Goal: Information Seeking & Learning: Learn about a topic

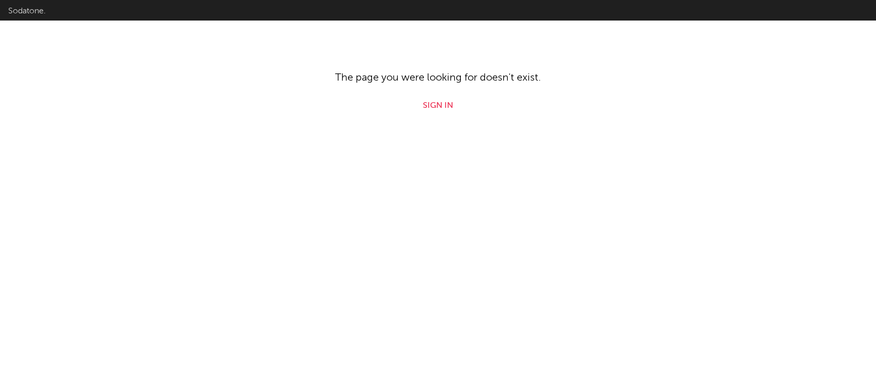
click at [445, 112] on html "Sodatone. The page you were looking for doesn't exist. Sign in" at bounding box center [438, 56] width 876 height 112
click at [442, 109] on link "Sign in" at bounding box center [438, 106] width 30 height 12
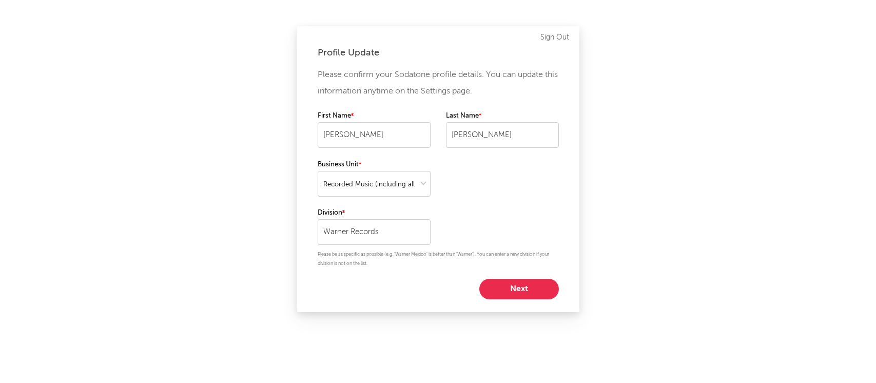
select select "recorded_music"
click at [516, 285] on button "Next" at bounding box center [519, 289] width 80 height 21
select select "marketing"
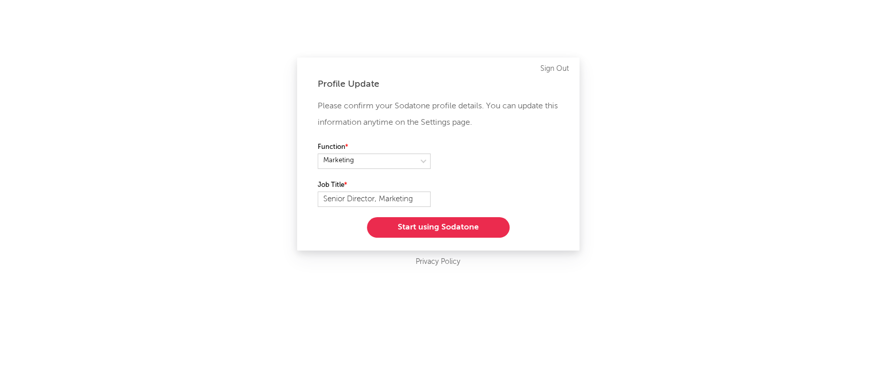
click at [413, 224] on button "Start using Sodatone" at bounding box center [438, 227] width 143 height 21
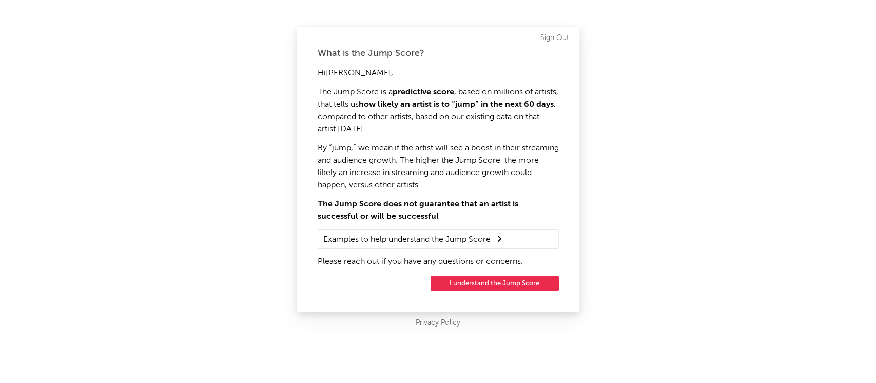
click at [506, 283] on button "I understand the Jump Score" at bounding box center [494, 282] width 128 height 15
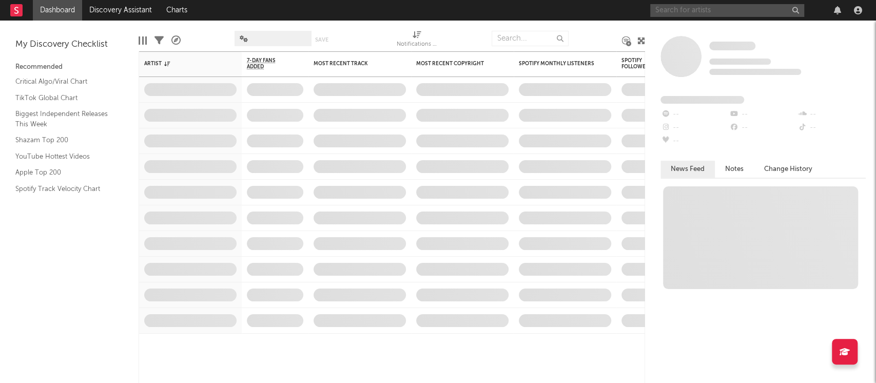
click at [702, 10] on input "text" at bounding box center [727, 10] width 154 height 13
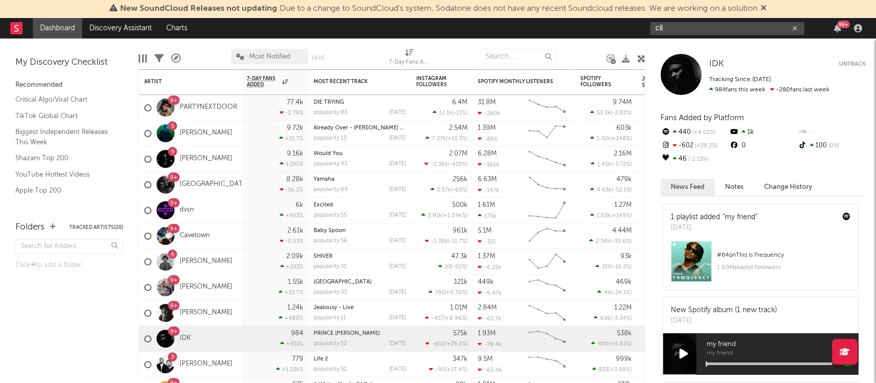
click at [691, 29] on input "cil" at bounding box center [727, 28] width 154 height 13
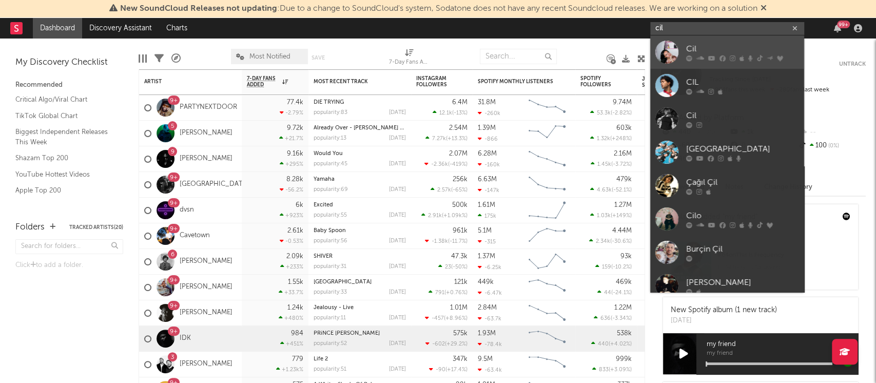
type input "cil"
click at [705, 49] on div "Cil" at bounding box center [742, 49] width 113 height 12
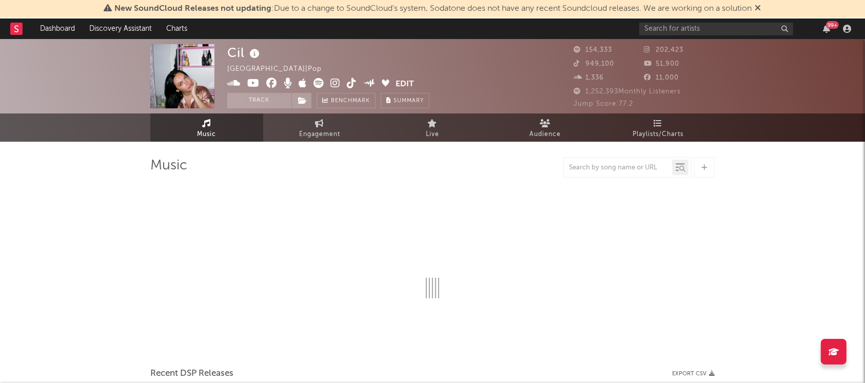
select select "6m"
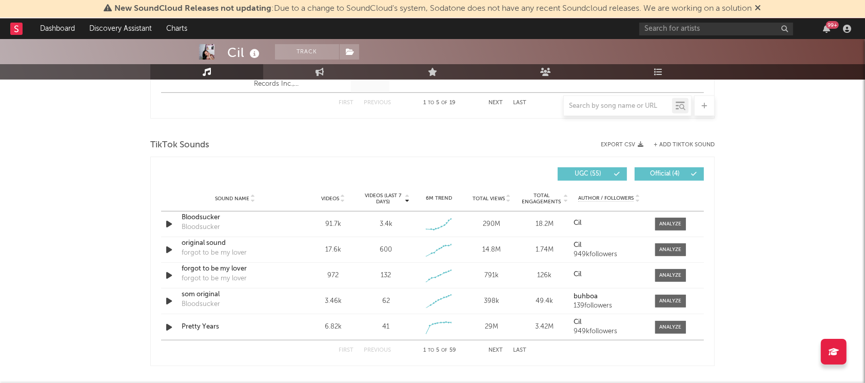
scroll to position [644, 0]
click at [492, 349] on button "Next" at bounding box center [495, 350] width 14 height 6
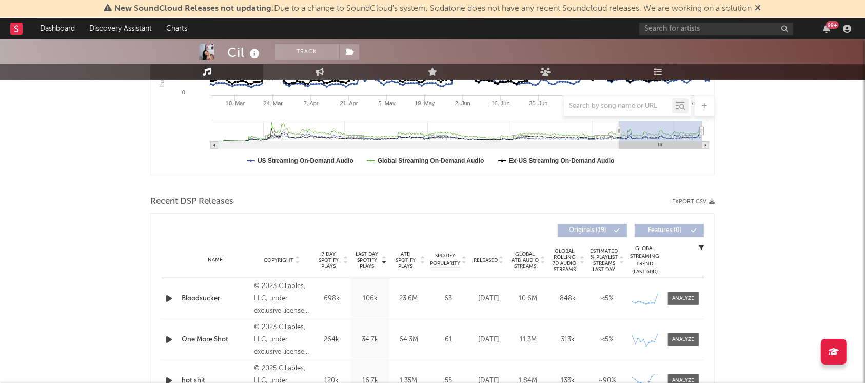
scroll to position [0, 0]
